Goal: Transaction & Acquisition: Book appointment/travel/reservation

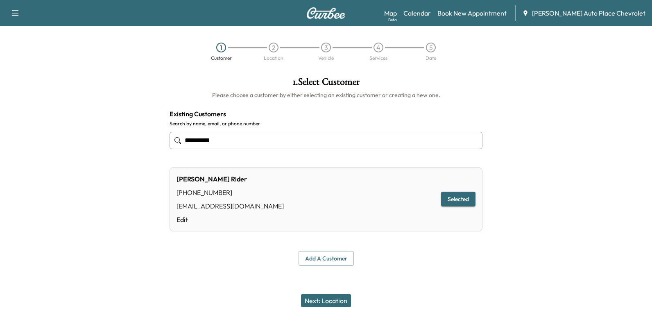
click at [462, 198] on button "Selected" at bounding box center [458, 199] width 34 height 15
click at [334, 298] on button "Next: Location" at bounding box center [326, 300] width 50 height 13
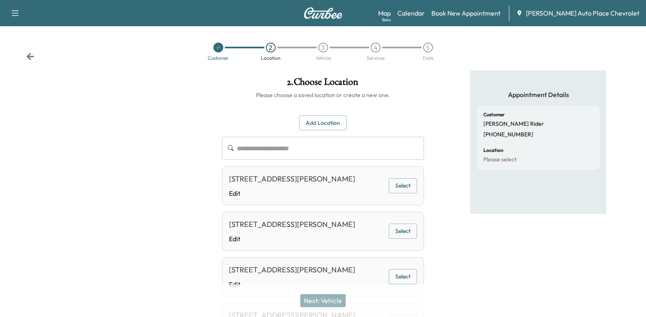
click at [410, 190] on button "Select" at bounding box center [403, 185] width 28 height 15
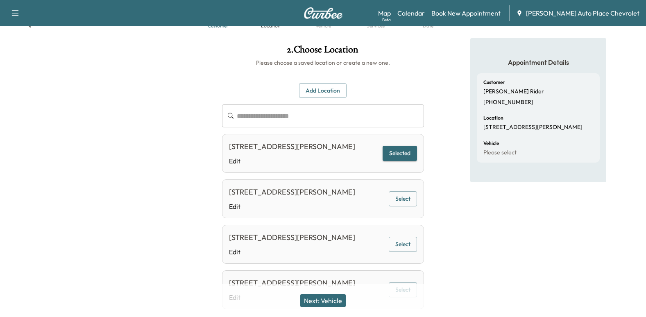
scroll to position [82, 0]
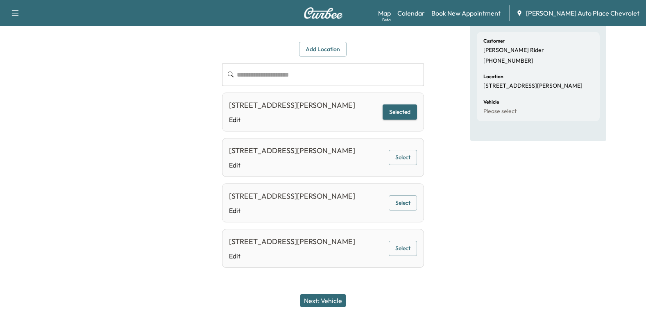
click at [323, 304] on button "Next: Vehicle" at bounding box center [322, 300] width 45 height 13
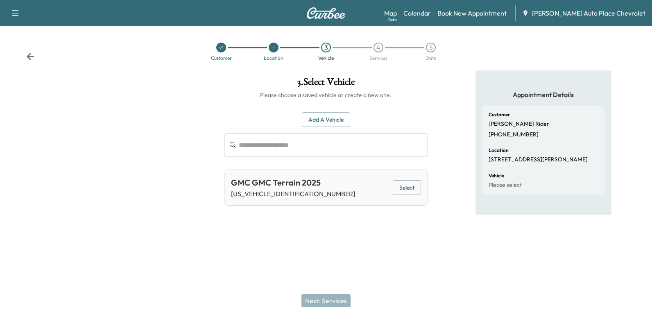
click at [416, 183] on button "Select" at bounding box center [407, 187] width 28 height 15
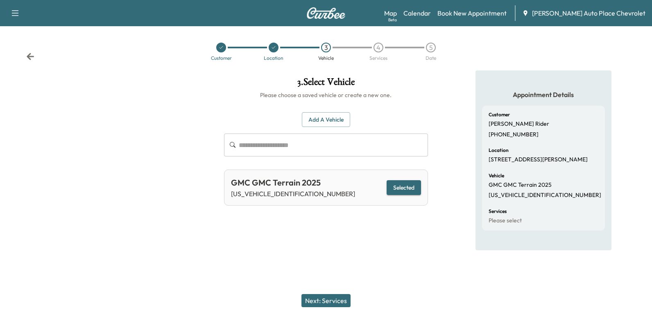
click at [322, 297] on button "Next: Services" at bounding box center [325, 300] width 49 height 13
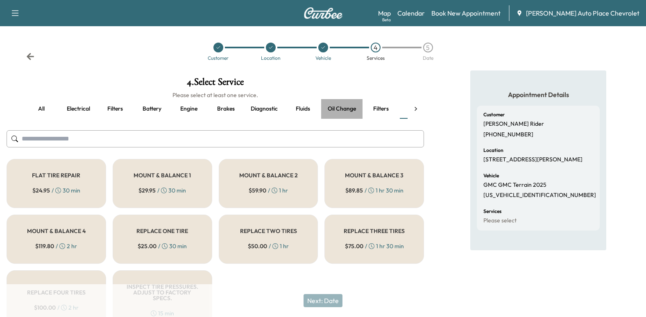
click at [342, 106] on button "Oil change" at bounding box center [341, 109] width 41 height 20
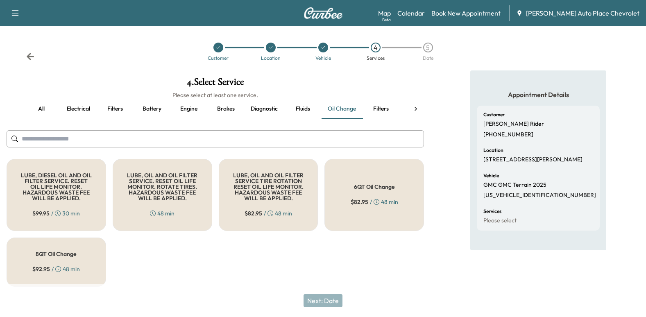
click at [186, 207] on div "LUBE, OIL AND OIL FILTER SERVICE. RESET OIL LIFE MONITOR. ROTATE TIRES. HAZARDO…" at bounding box center [163, 195] width 100 height 72
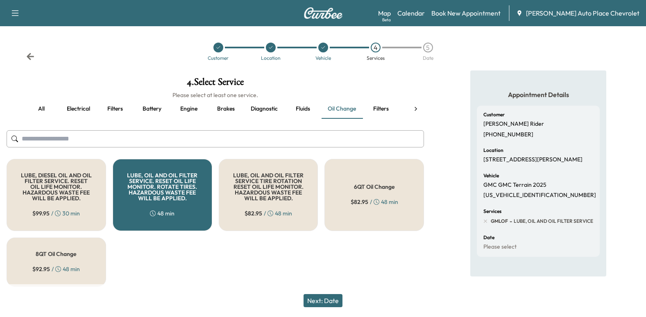
click at [337, 299] on button "Next: Date" at bounding box center [322, 300] width 39 height 13
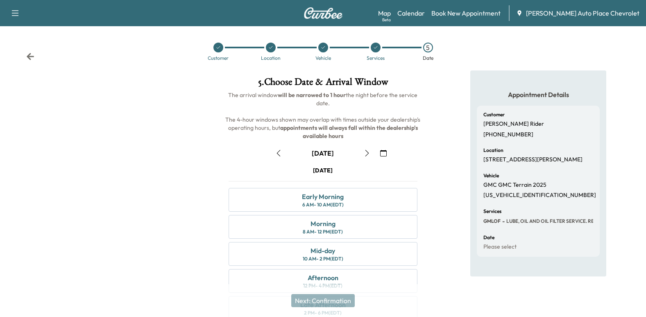
click at [383, 150] on icon "button" at bounding box center [383, 153] width 7 height 7
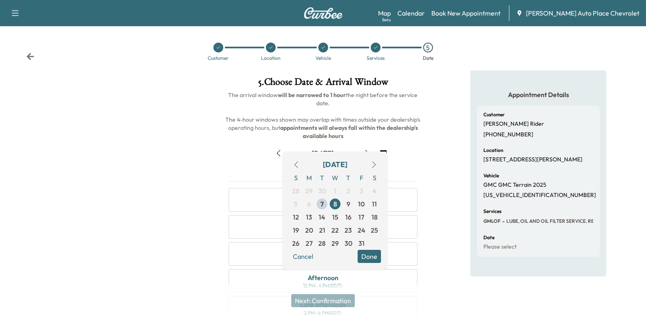
click at [373, 162] on icon "button" at bounding box center [374, 164] width 4 height 7
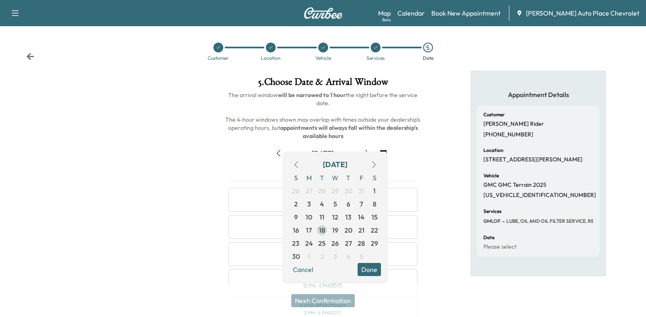
click at [326, 231] on span "18" at bounding box center [321, 230] width 13 height 13
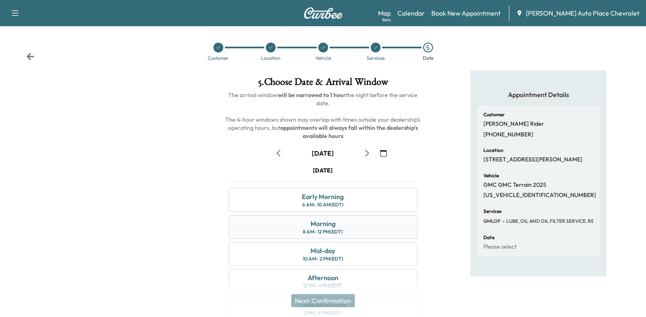
click at [339, 224] on div "Morning 8 AM - 12 PM (EDT)" at bounding box center [323, 227] width 189 height 24
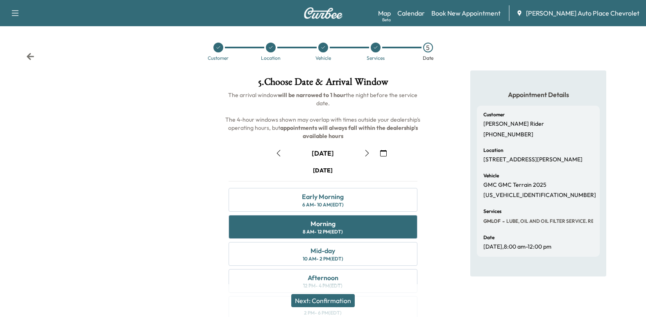
click at [326, 299] on button "Next: Confirmation" at bounding box center [322, 300] width 63 height 13
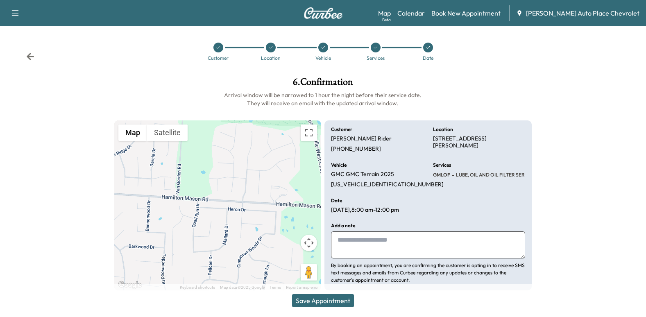
click at [341, 301] on button "Save Appointment" at bounding box center [323, 300] width 62 height 13
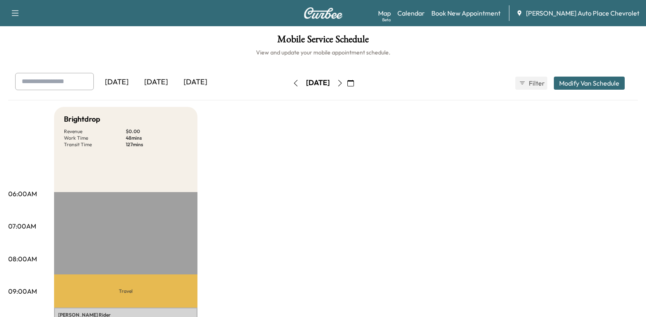
click at [163, 82] on div "[DATE]" at bounding box center [155, 82] width 39 height 19
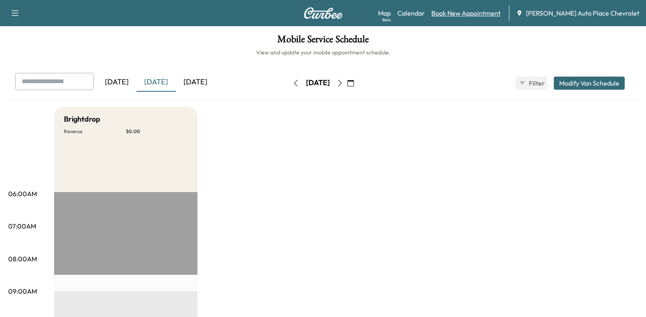
click at [500, 15] on link "Book New Appointment" at bounding box center [465, 13] width 69 height 10
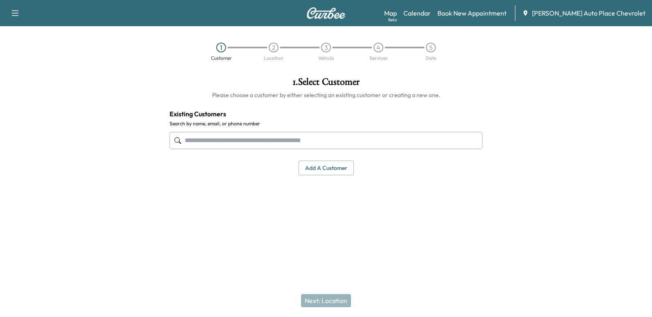
click at [321, 137] on input "text" at bounding box center [326, 140] width 313 height 17
click at [333, 139] on input "text" at bounding box center [326, 140] width 313 height 17
